Goal: Task Accomplishment & Management: Use online tool/utility

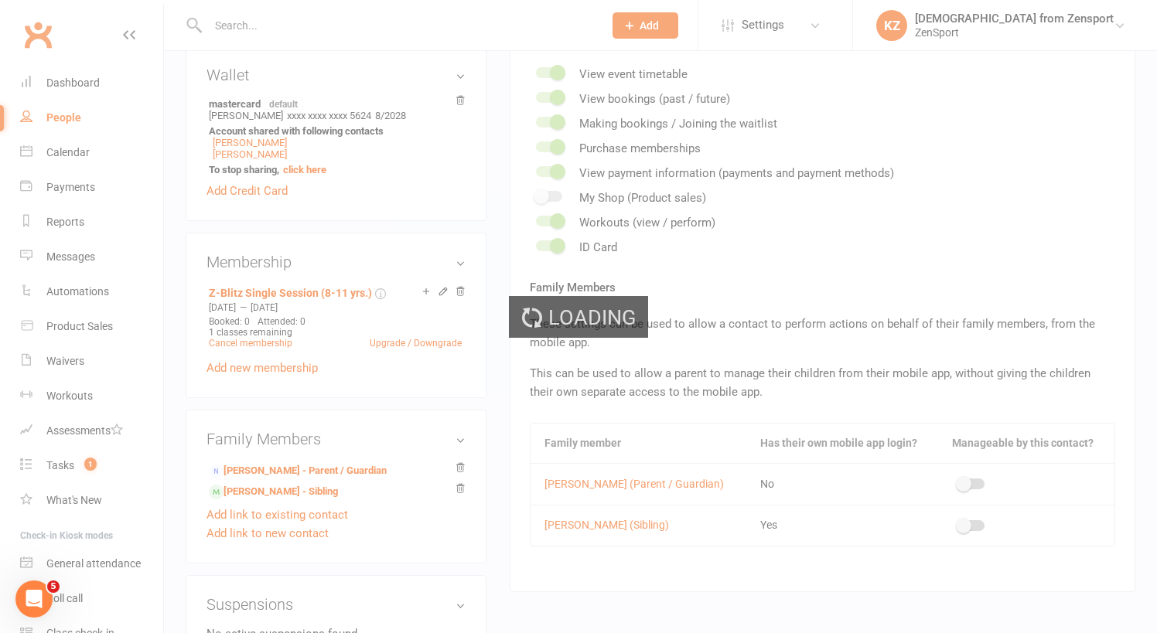
scroll to position [0, 158]
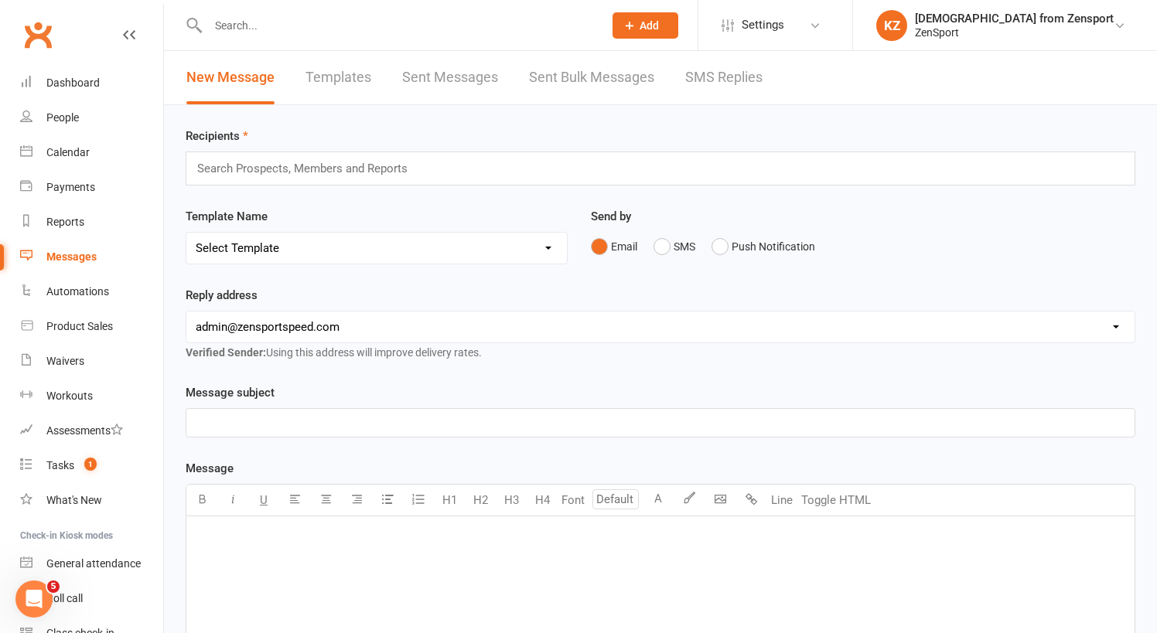
click at [353, 79] on link "Templates" at bounding box center [338, 77] width 66 height 53
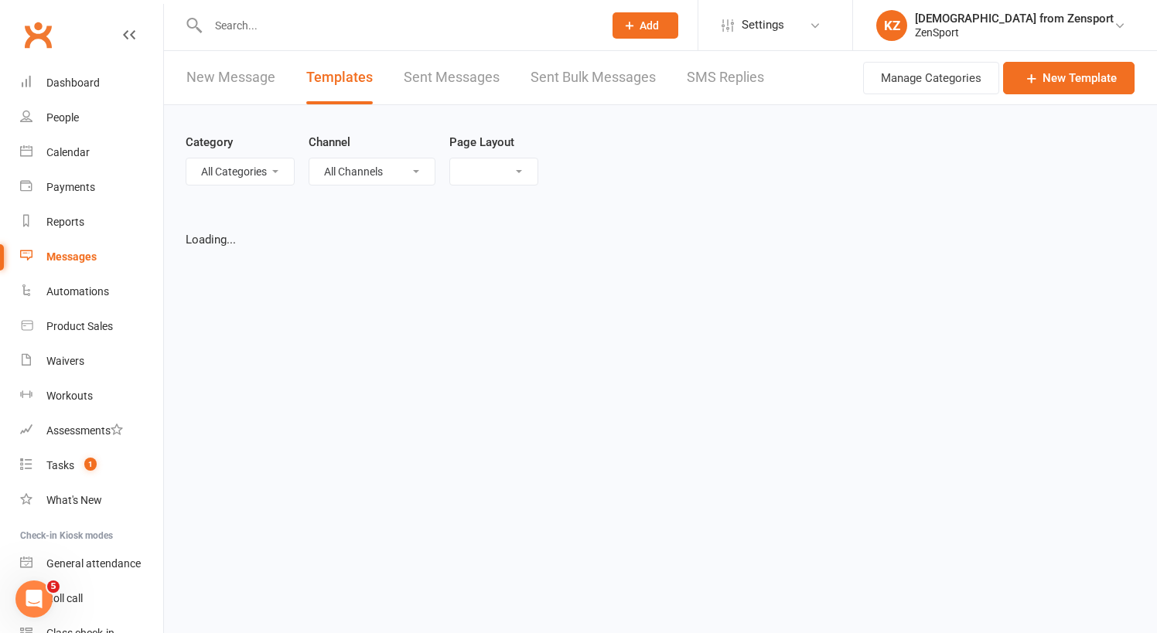
select select "list"
select select "100"
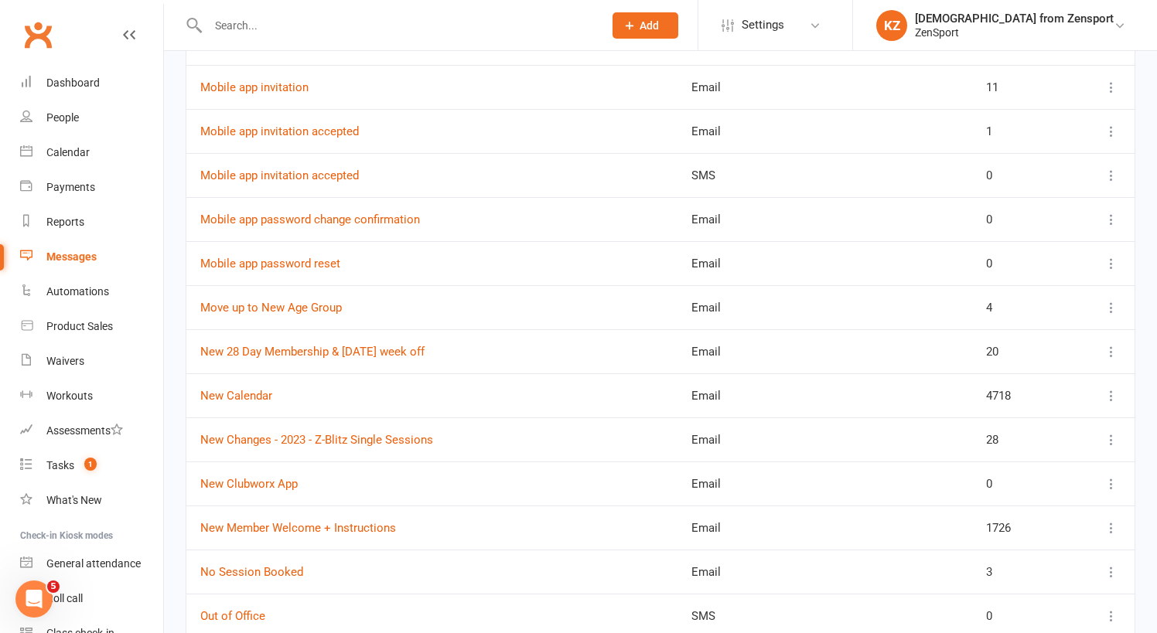
scroll to position [2403, 0]
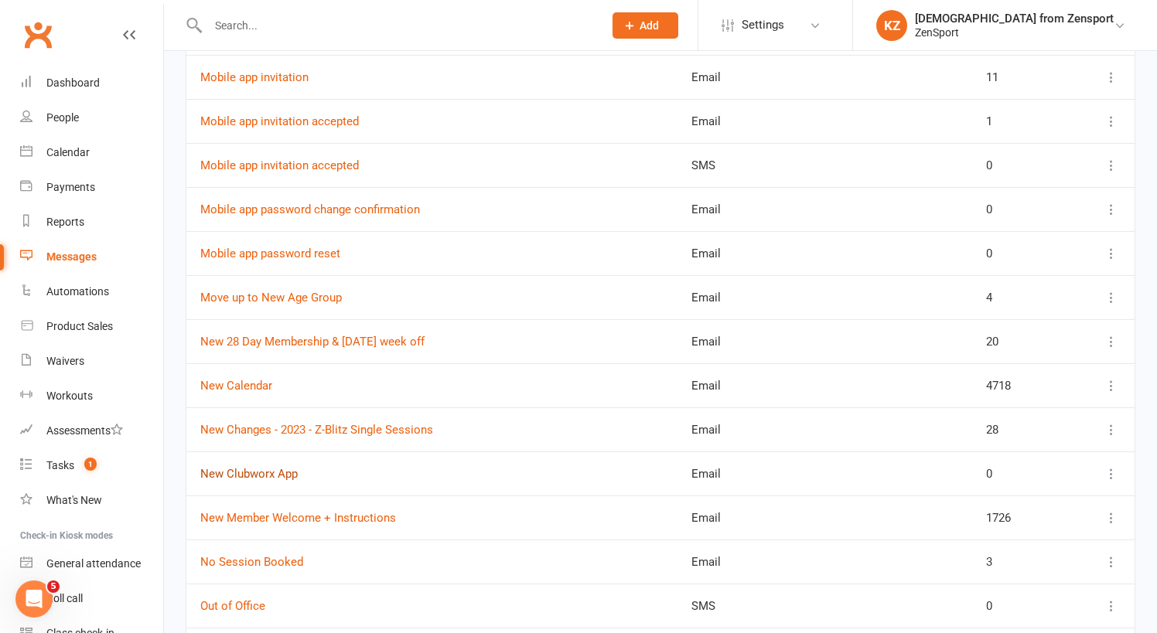
click at [260, 472] on link "New Clubworx App" at bounding box center [248, 474] width 97 height 14
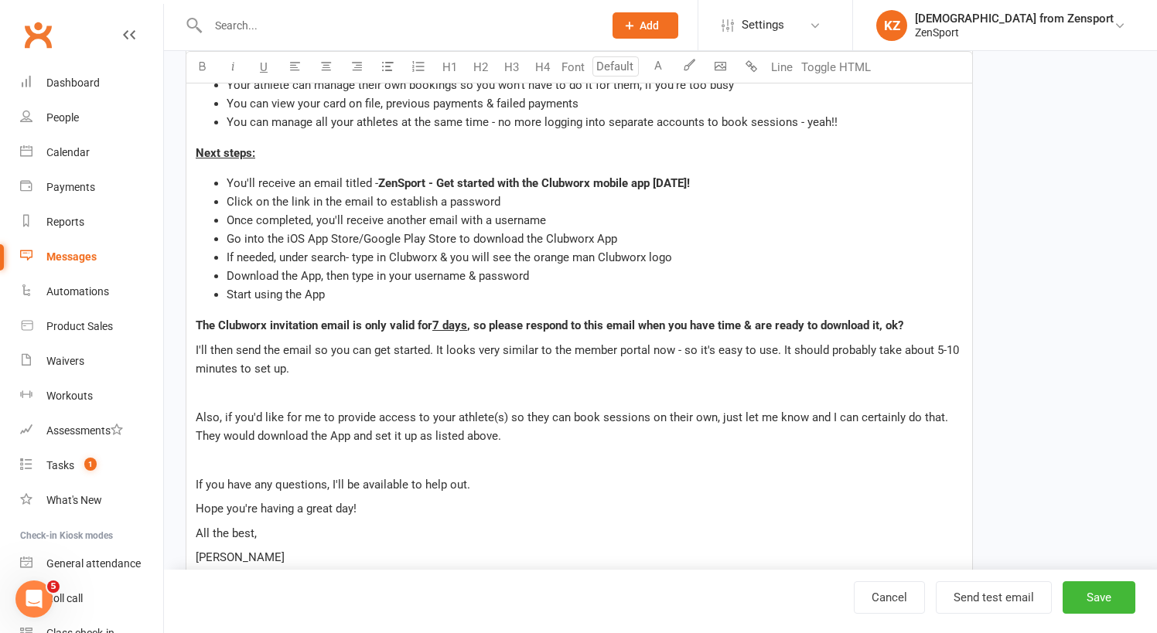
scroll to position [462, 0]
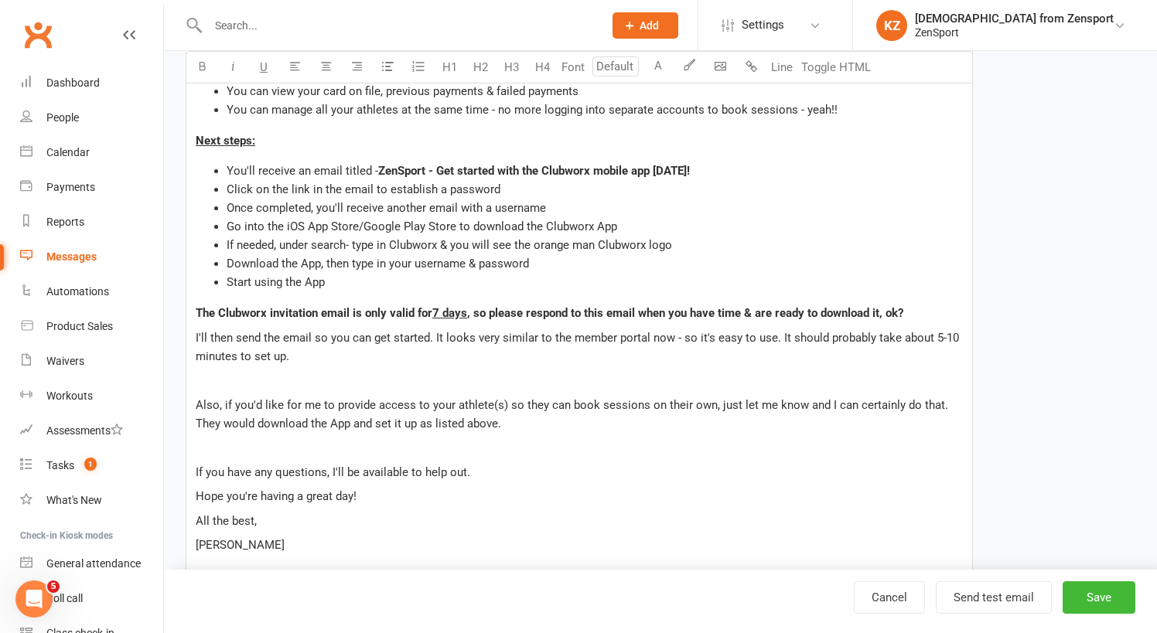
click at [227, 453] on p at bounding box center [579, 447] width 767 height 19
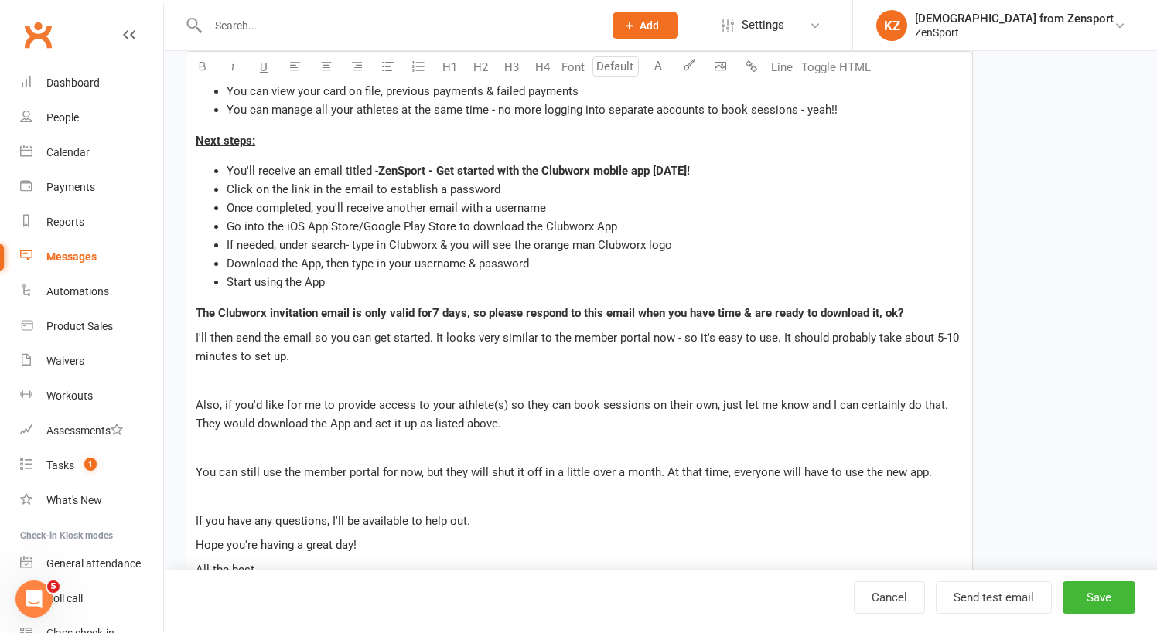
click at [492, 523] on p "If you have any questions, I'll be available to help out." at bounding box center [579, 521] width 767 height 19
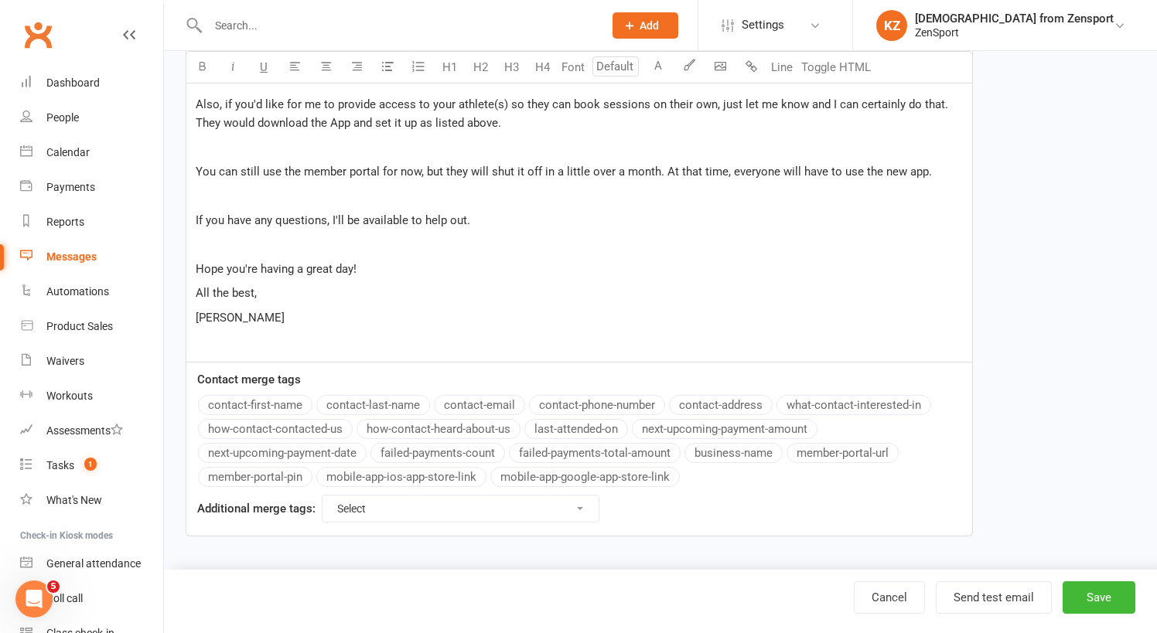
scroll to position [775, 0]
click at [1007, 589] on button "Send test email" at bounding box center [993, 597] width 116 height 32
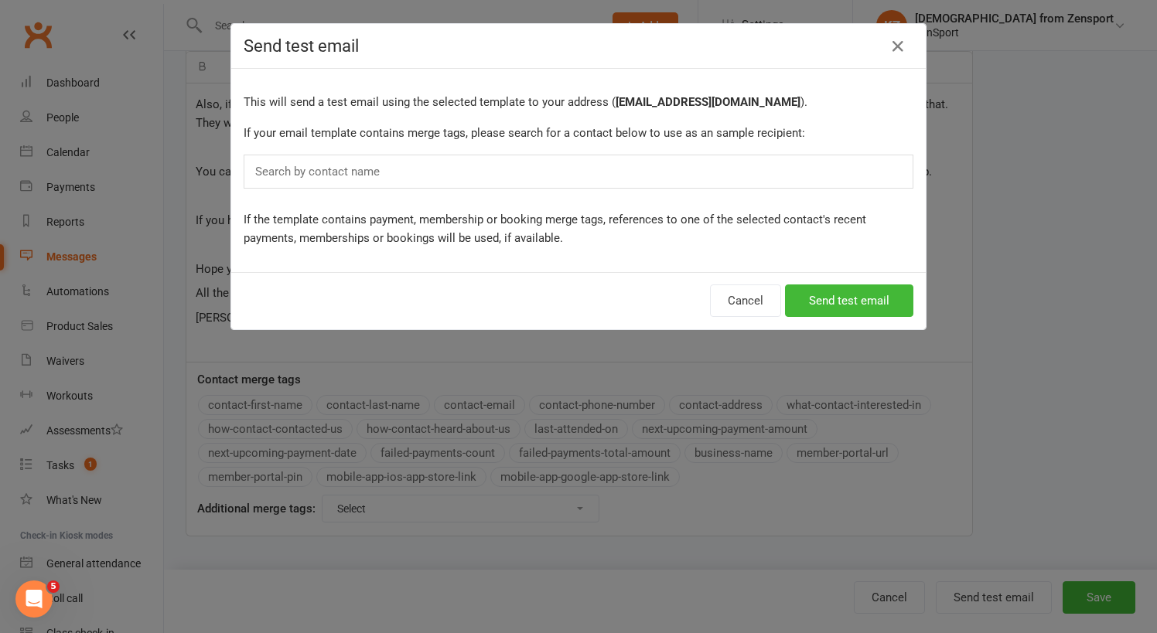
click at [462, 165] on div "Search by contact name" at bounding box center [579, 172] width 670 height 34
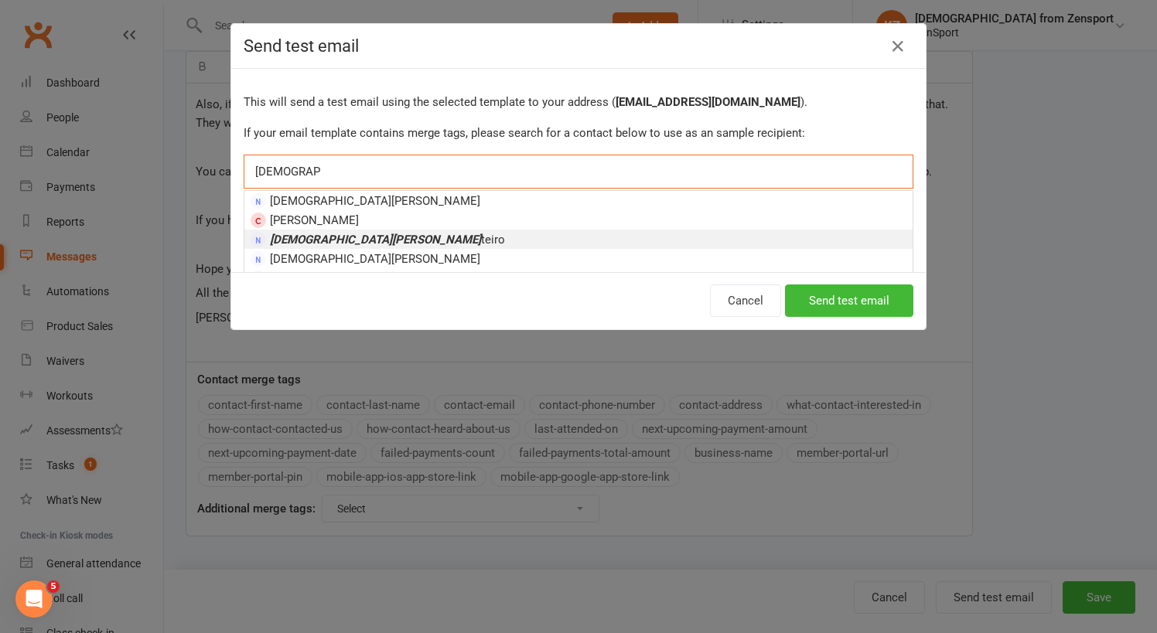
type input "[DEMOGRAPHIC_DATA][PERSON_NAME]"
click at [441, 235] on li "[DEMOGRAPHIC_DATA][PERSON_NAME]" at bounding box center [578, 239] width 668 height 19
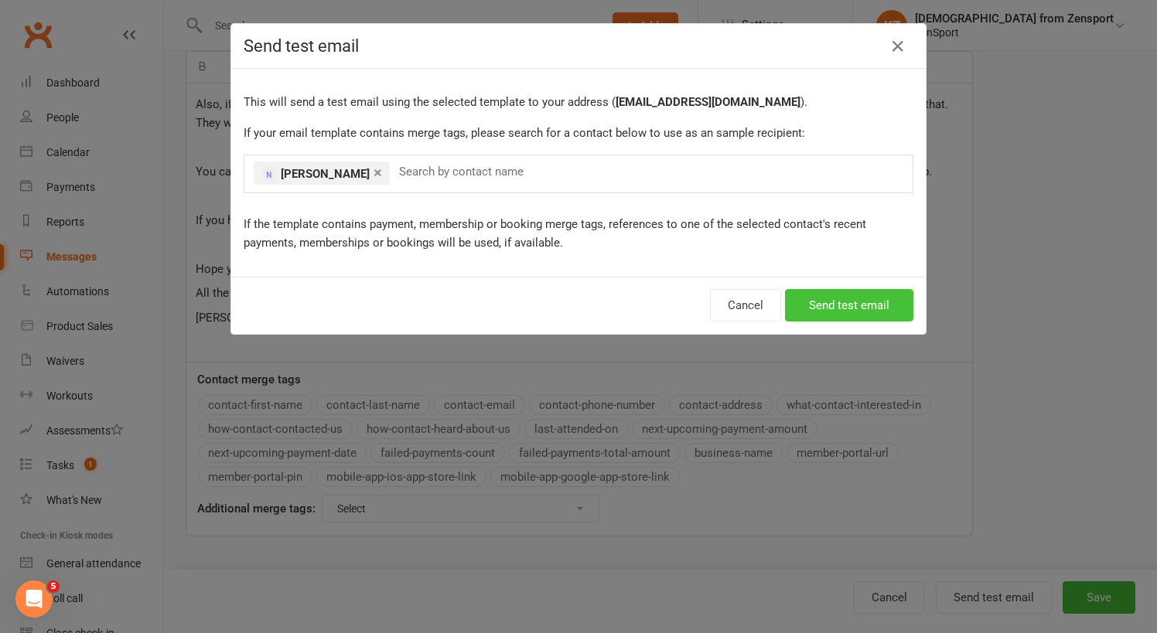
click at [809, 304] on button "Send test email" at bounding box center [849, 305] width 128 height 32
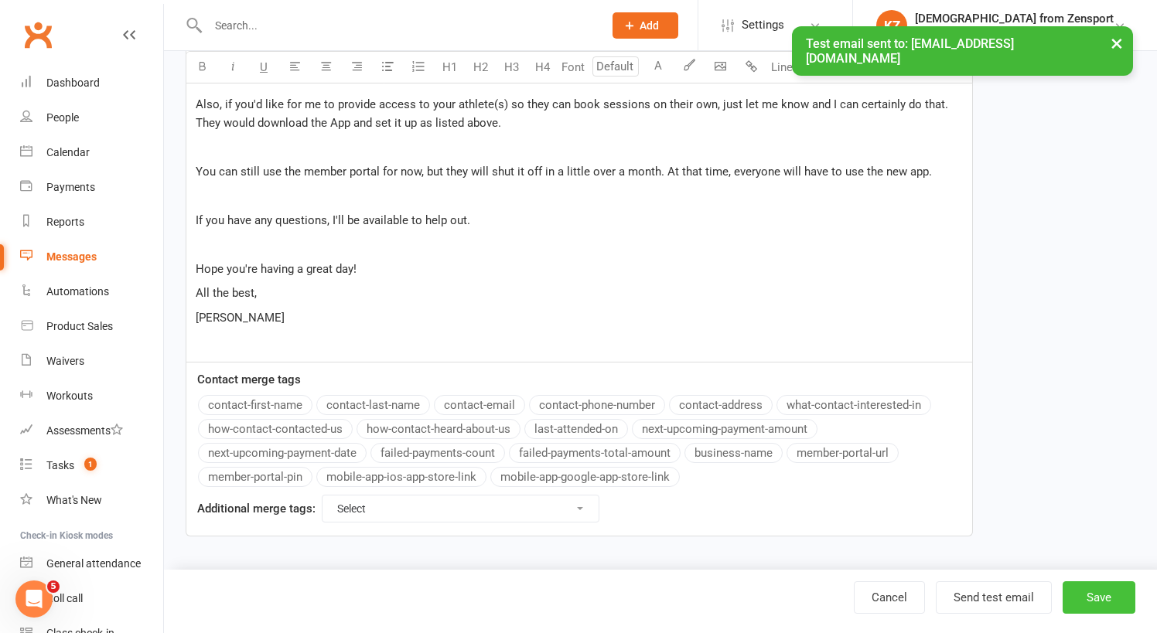
click at [1106, 599] on button "Save" at bounding box center [1098, 597] width 73 height 32
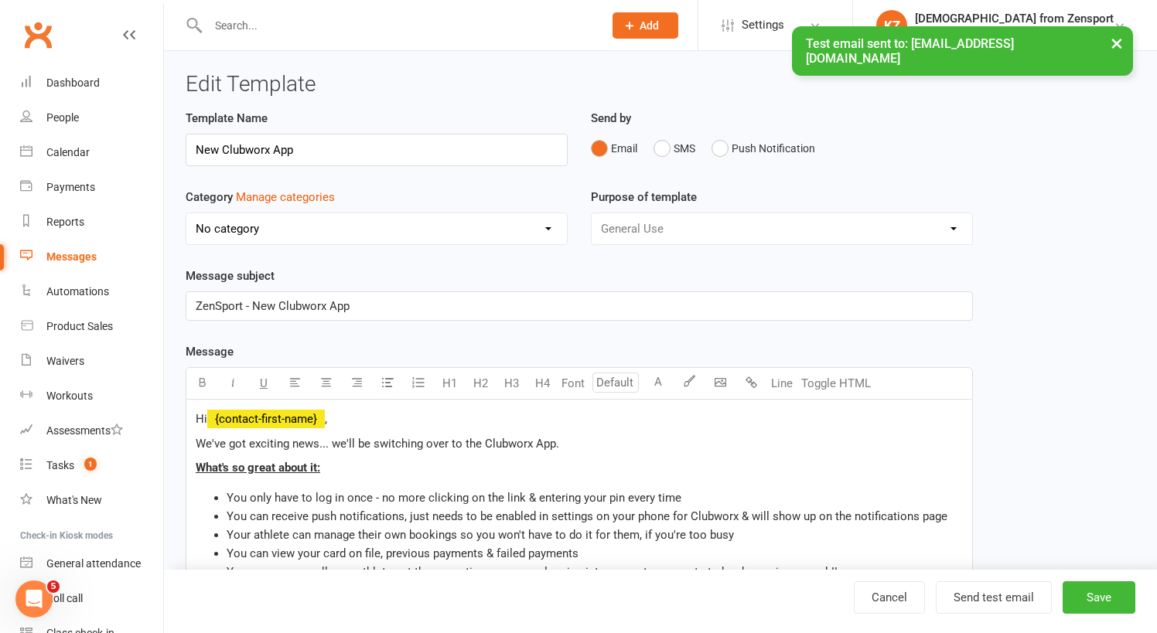
select select "100"
